Goal: Communication & Community: Answer question/provide support

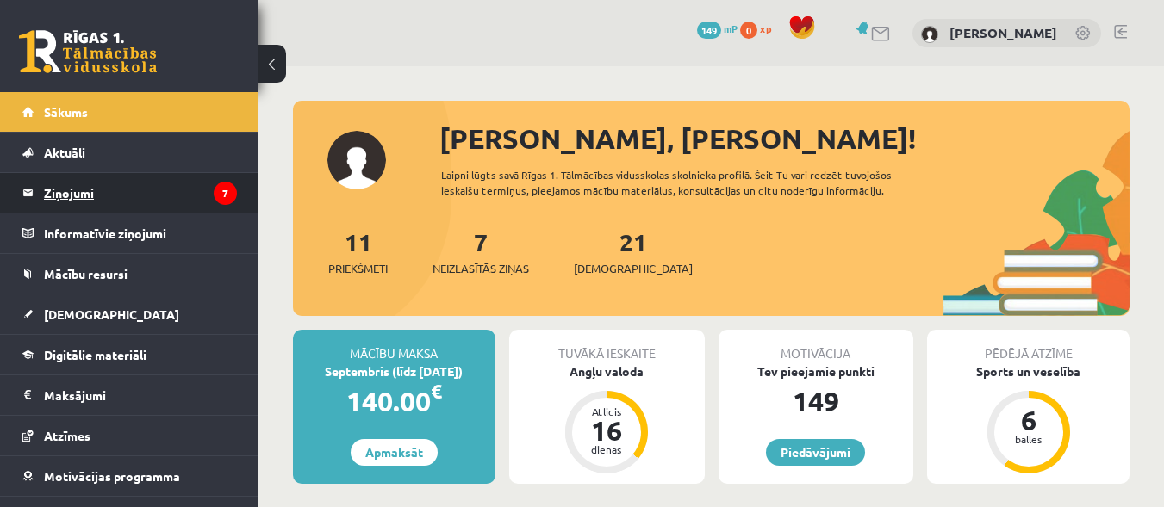
click at [86, 190] on legend "Ziņojumi 7" at bounding box center [140, 193] width 193 height 40
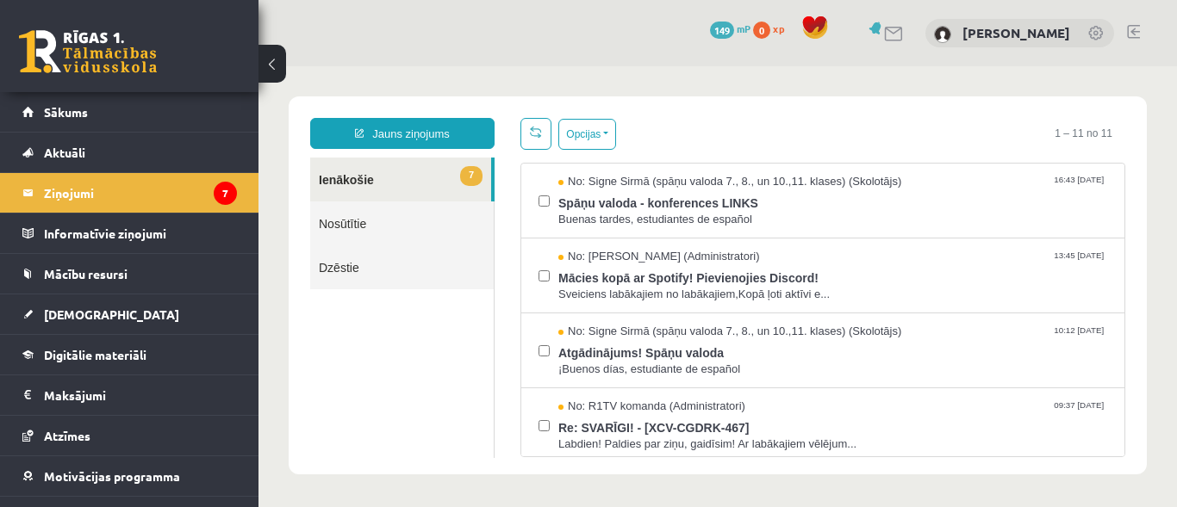
click at [569, 26] on div "0 Dāvanas 149 mP 0 xp [PERSON_NAME]" at bounding box center [717, 33] width 918 height 66
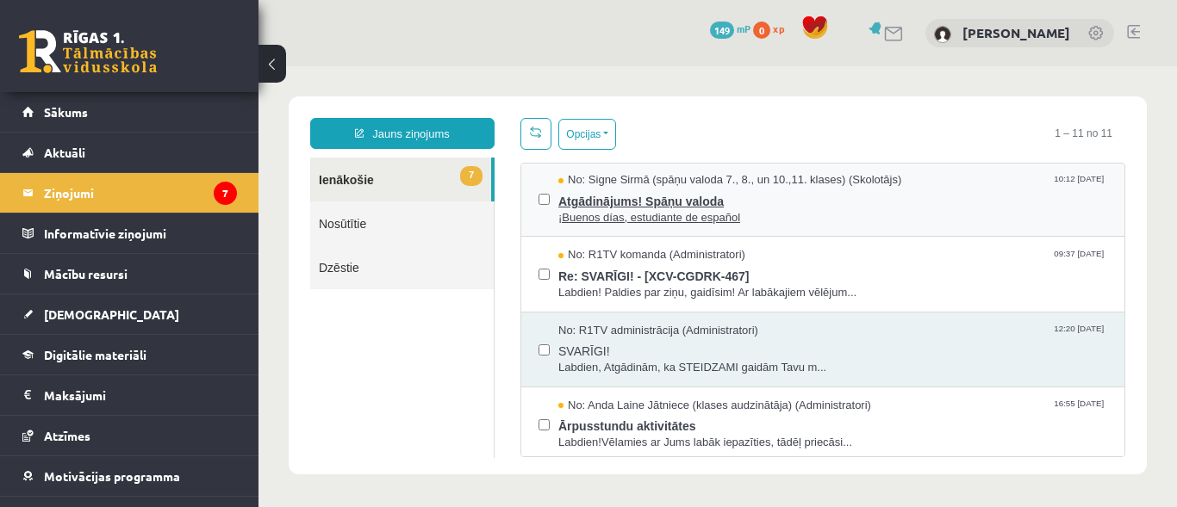
scroll to position [152, 0]
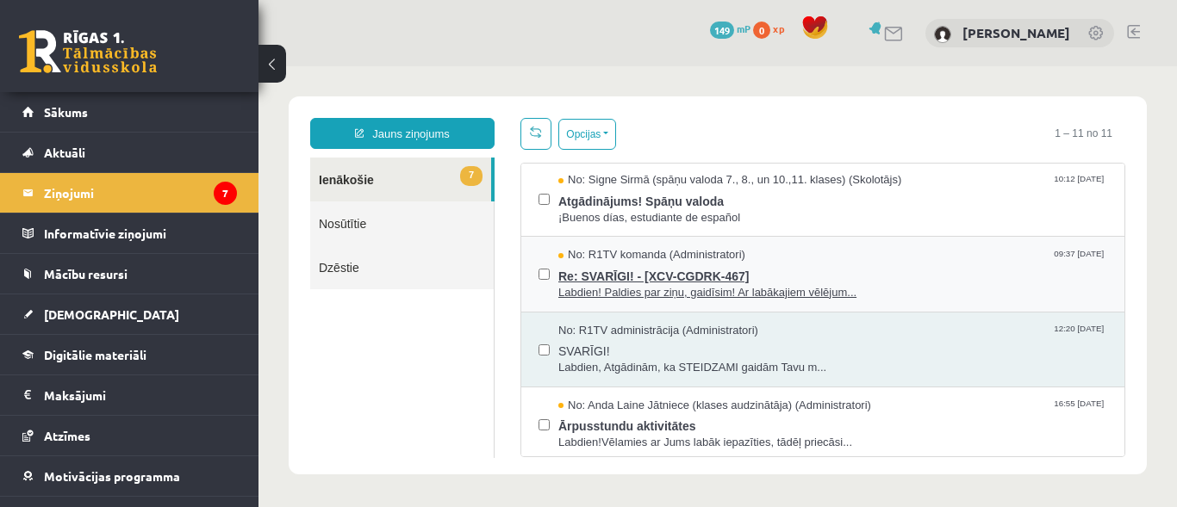
click at [670, 277] on span "Re: SVARĪGI! - [XCV-CGDRK-467]" at bounding box center [832, 275] width 549 height 22
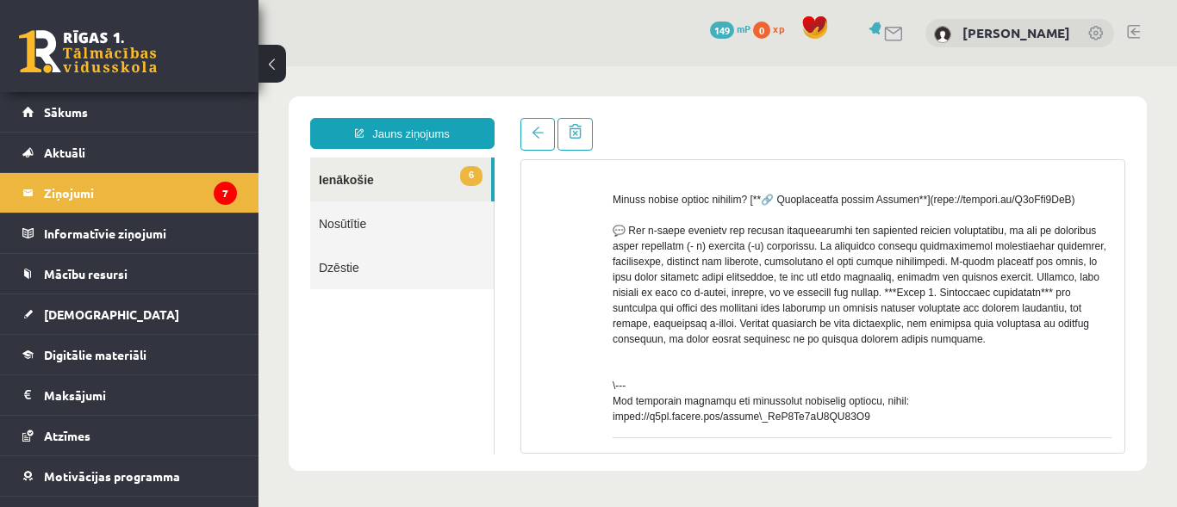
scroll to position [546, 0]
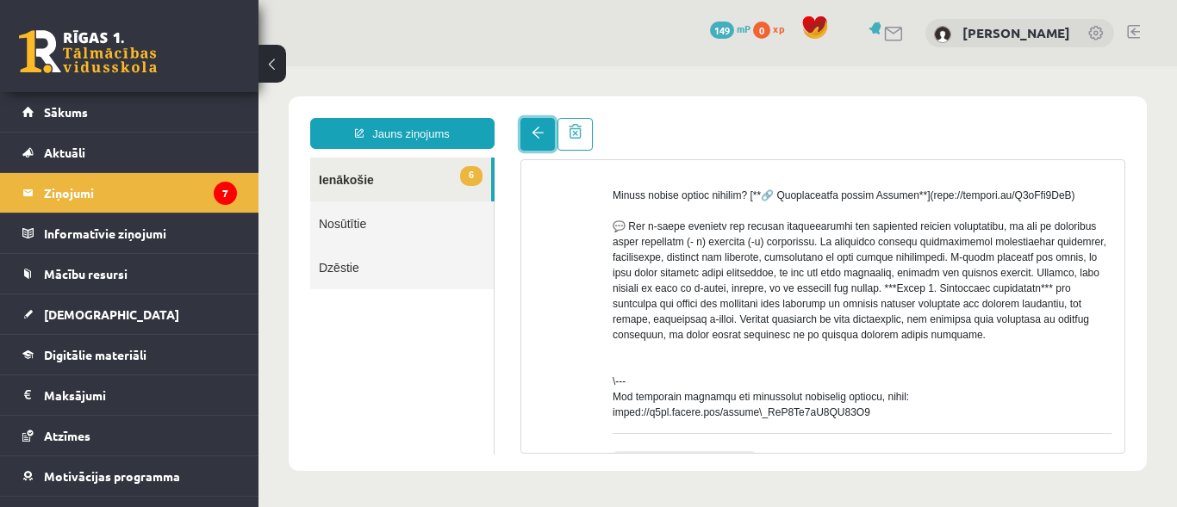
click at [541, 126] on link at bounding box center [537, 134] width 34 height 33
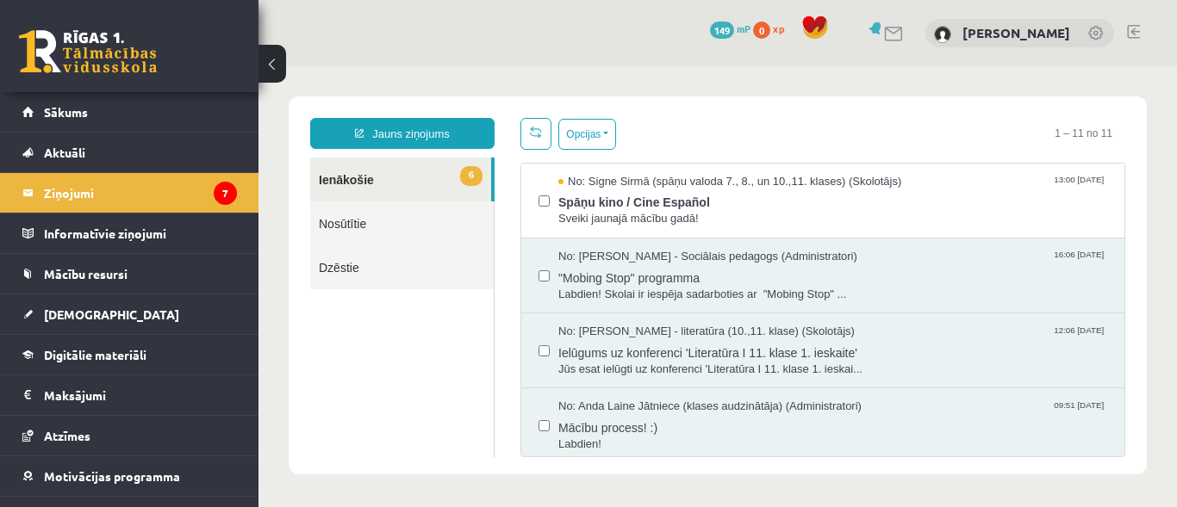
scroll to position [531, 0]
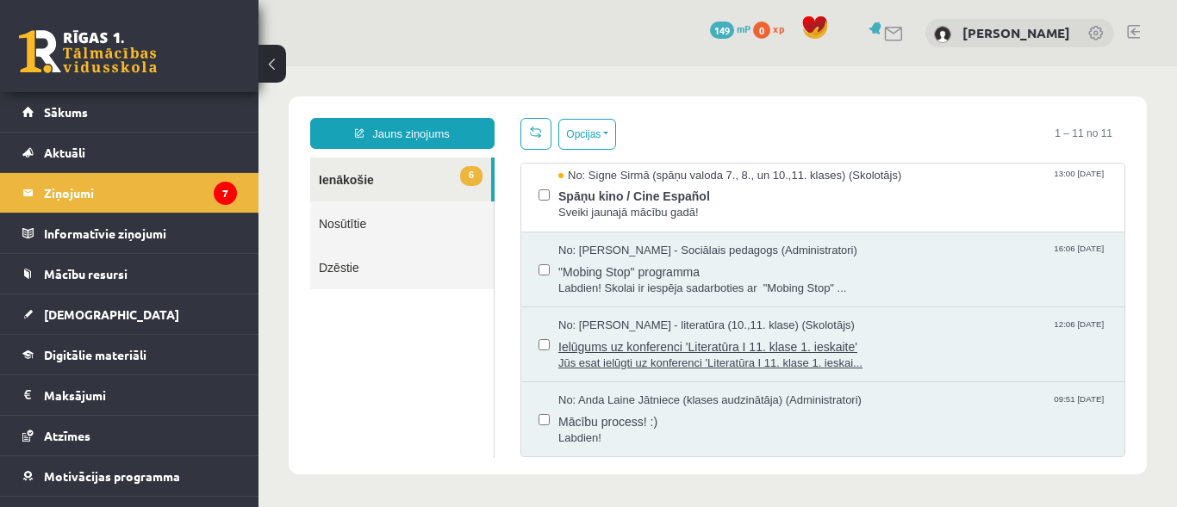
click at [680, 343] on span "Ielūgums uz konferenci 'Literatūra I 11. klase 1. ieskaite'" at bounding box center [832, 345] width 549 height 22
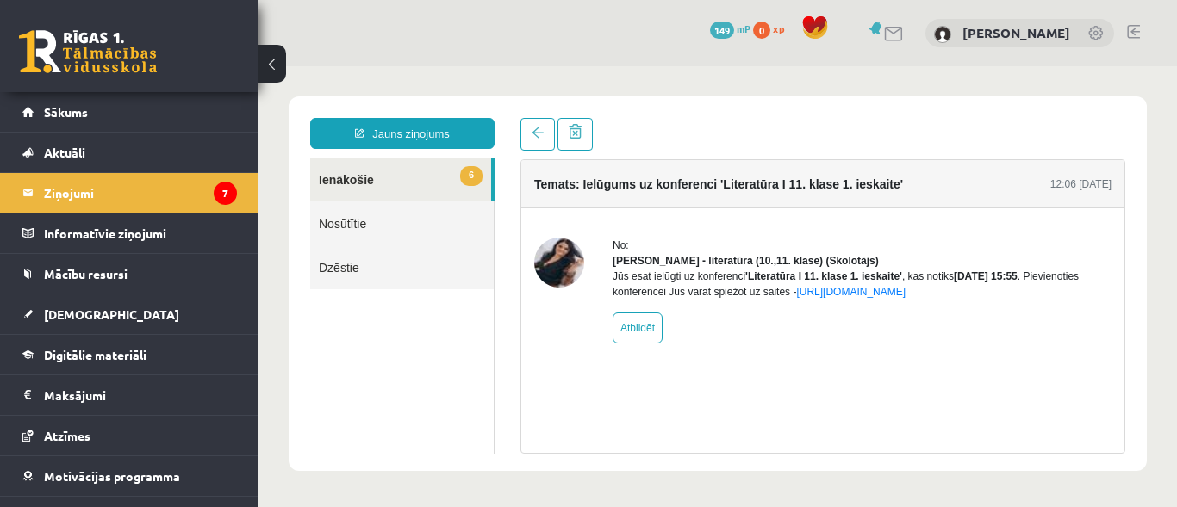
scroll to position [0, 0]
click at [525, 129] on link at bounding box center [537, 134] width 34 height 33
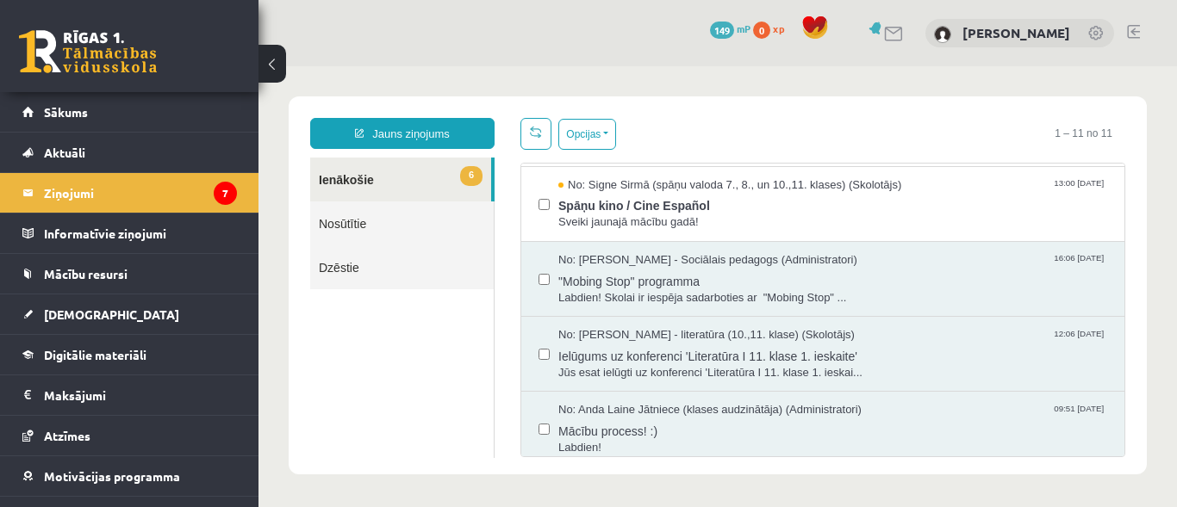
scroll to position [531, 0]
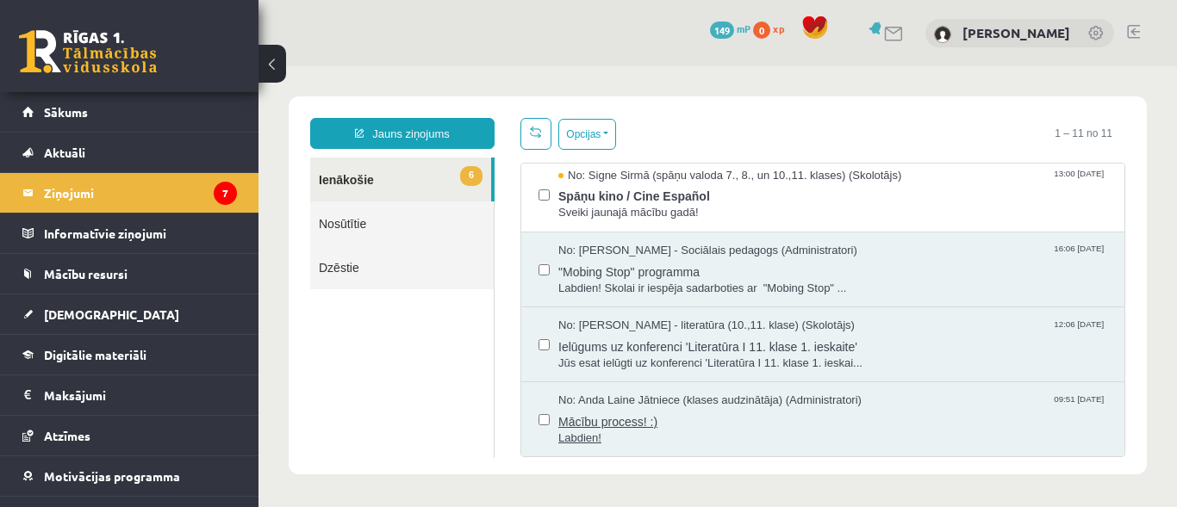
click at [647, 413] on span "Mācību process! :)" at bounding box center [832, 420] width 549 height 22
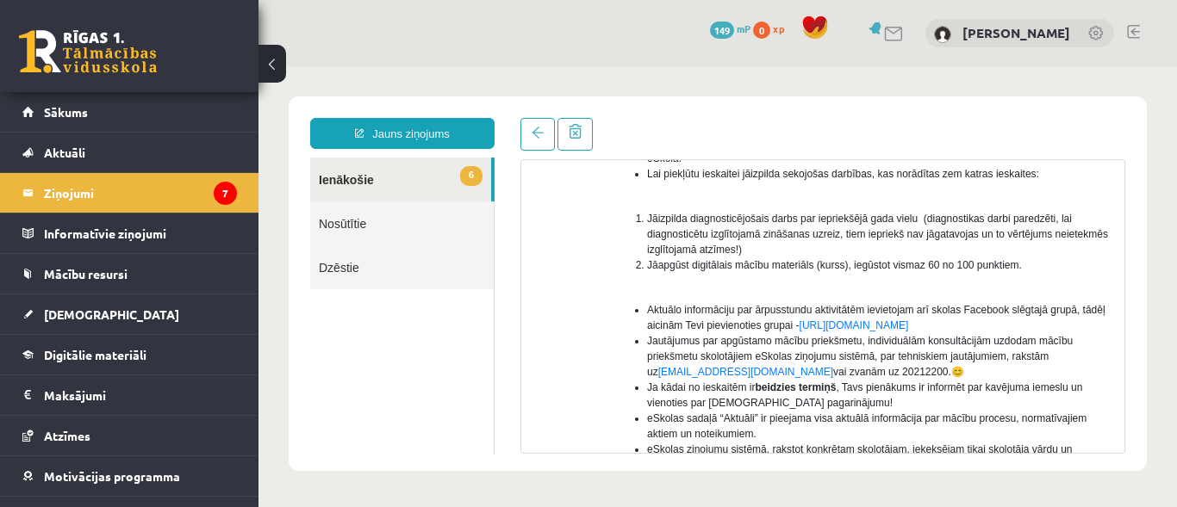
scroll to position [495, 0]
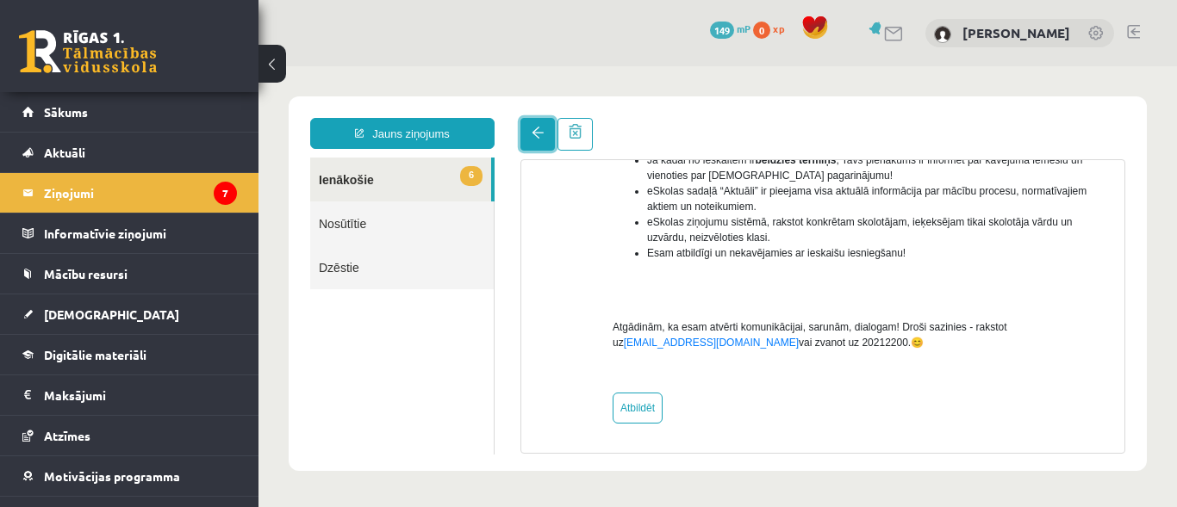
click at [541, 139] on span at bounding box center [537, 133] width 12 height 12
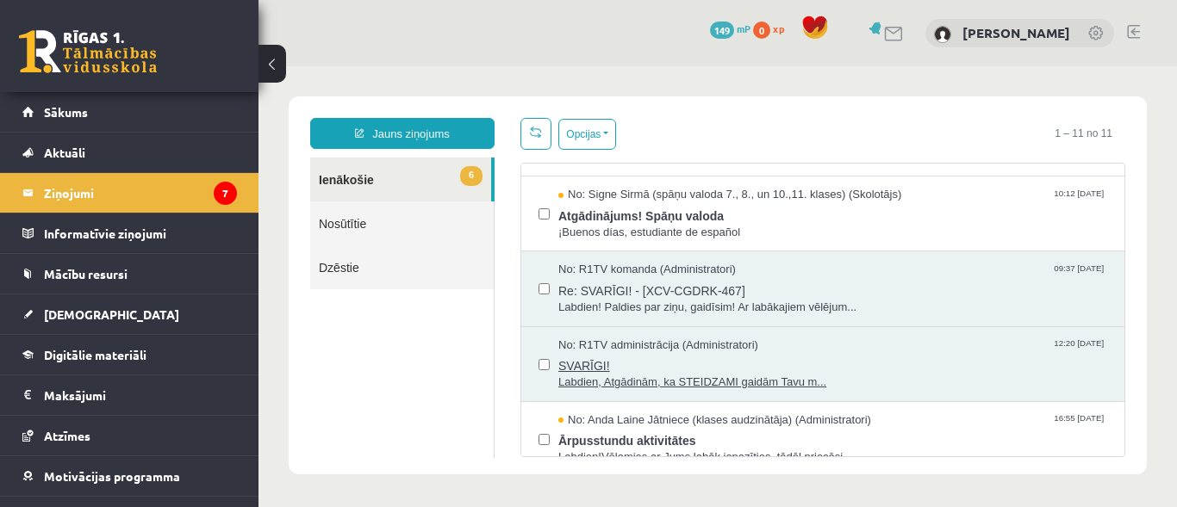
scroll to position [136, 0]
click at [644, 357] on span "SVARĪGI!" at bounding box center [832, 365] width 549 height 22
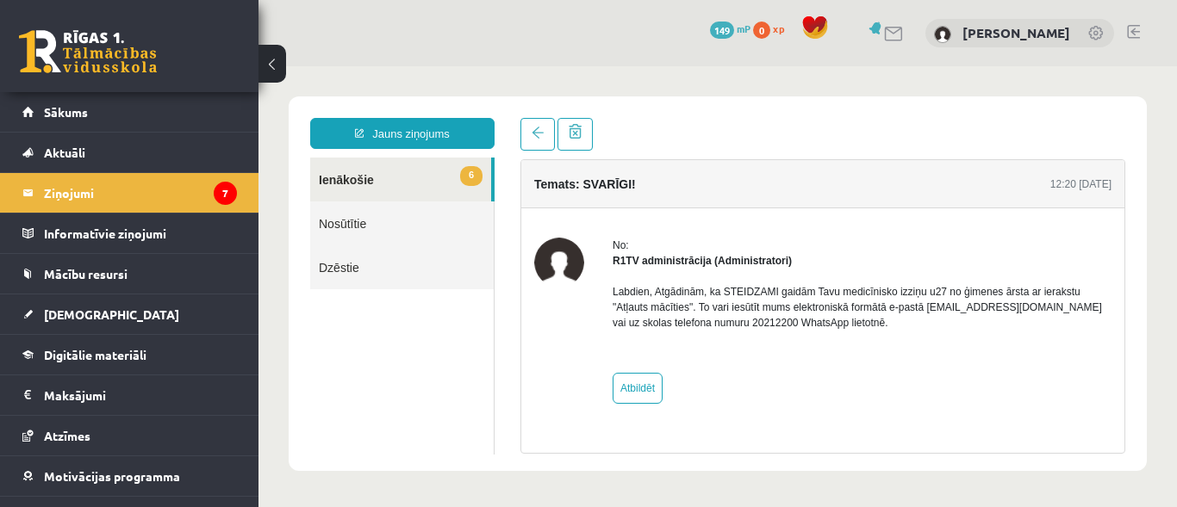
scroll to position [0, 0]
click at [526, 138] on link at bounding box center [537, 134] width 34 height 33
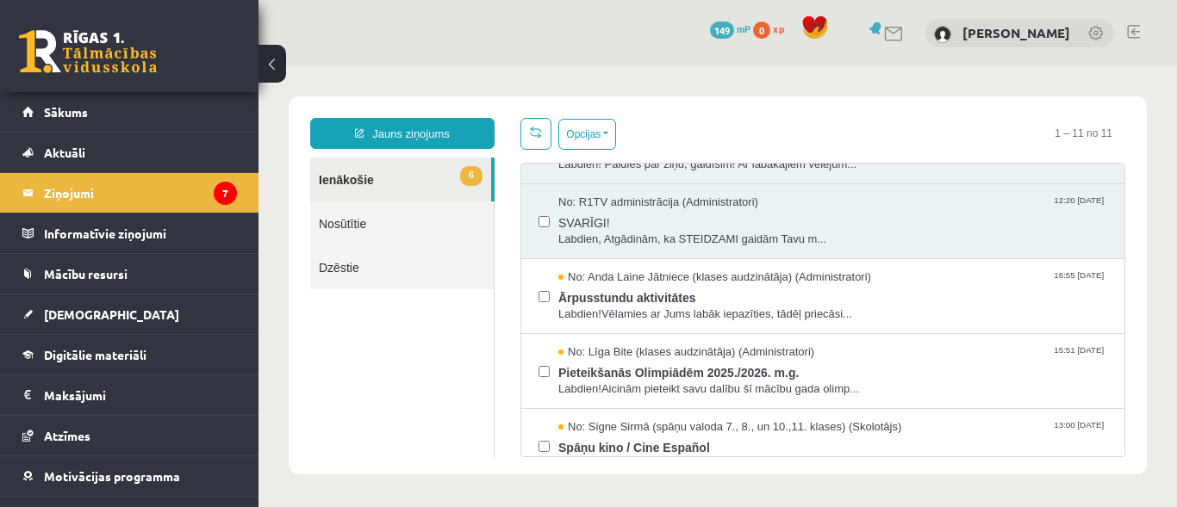
scroll to position [280, 0]
click at [656, 206] on span "No: R1TV administrācija (Administratori)" at bounding box center [658, 203] width 200 height 16
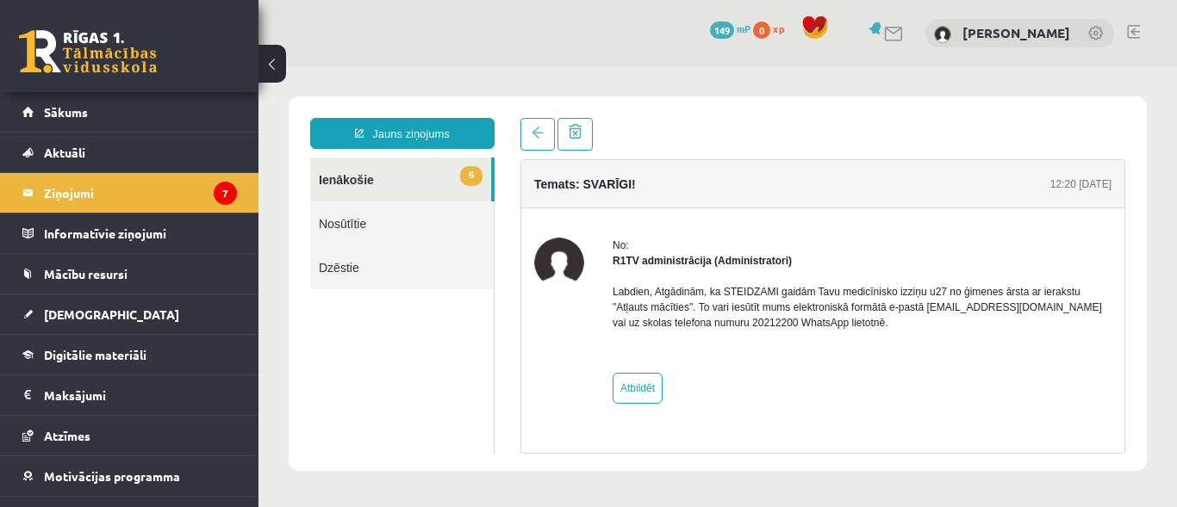
scroll to position [0, 0]
click at [638, 384] on link "Atbildēt" at bounding box center [637, 388] width 50 height 31
type input "**********"
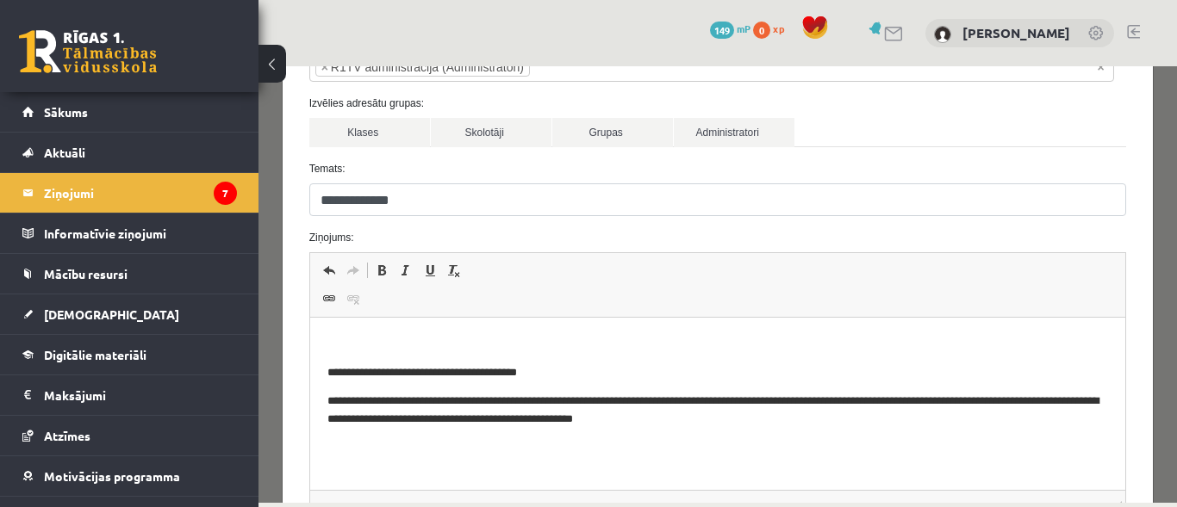
scroll to position [134, 0]
click at [357, 334] on p "Editor, wiswyg-editor-47024994507560-1757921983-841" at bounding box center [716, 343] width 781 height 18
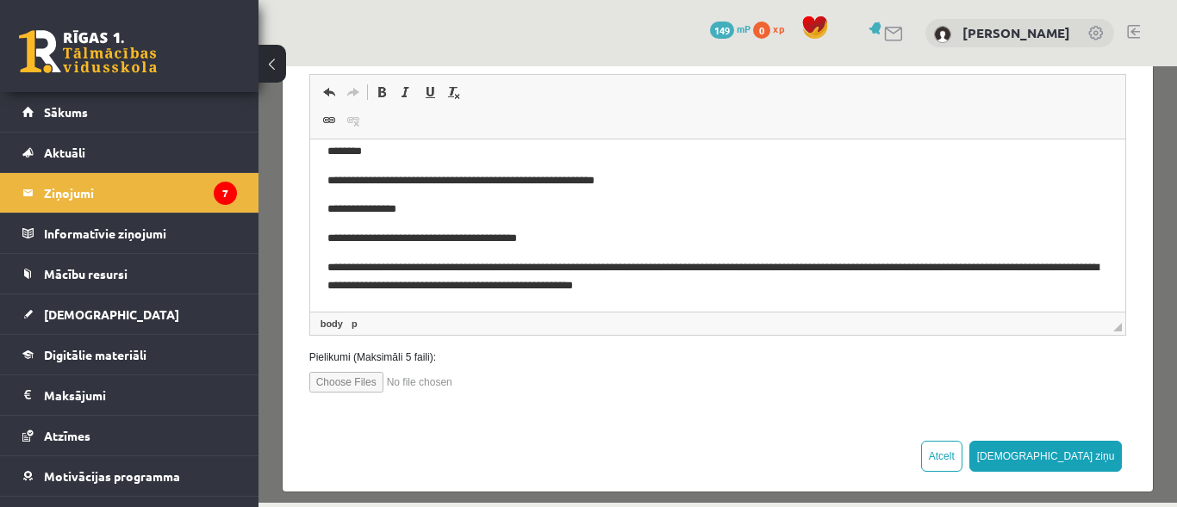
scroll to position [314, 0]
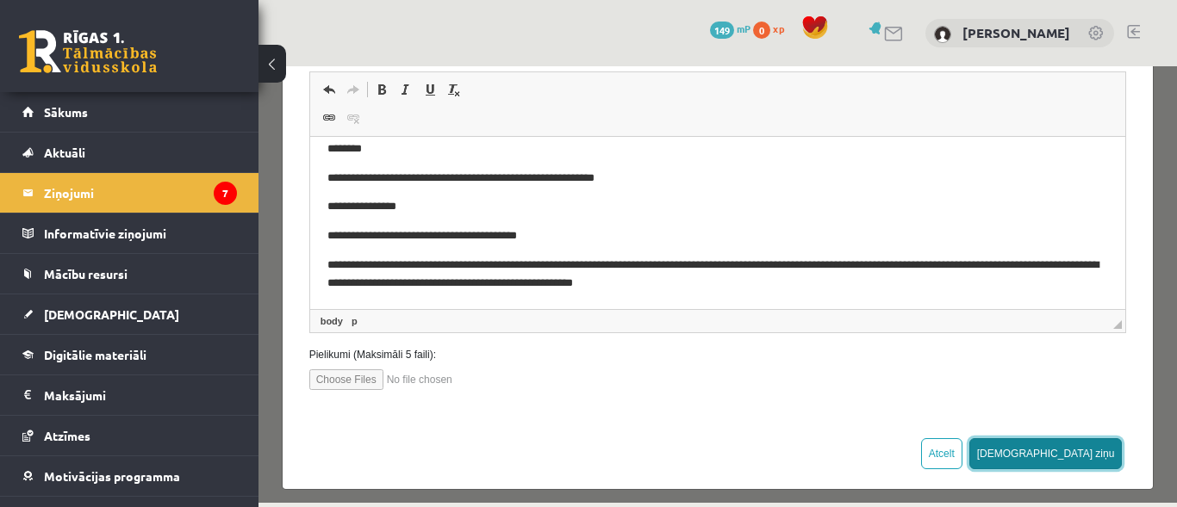
click at [1070, 451] on button "[DEMOGRAPHIC_DATA] ziņu" at bounding box center [1045, 453] width 153 height 31
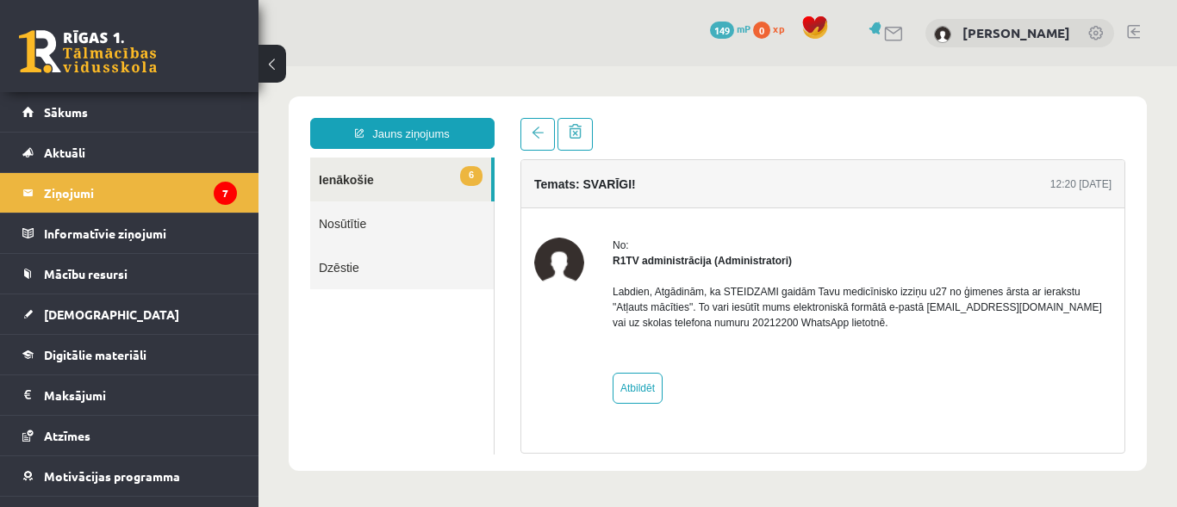
scroll to position [0, 0]
click at [544, 121] on link at bounding box center [537, 134] width 34 height 33
